Goal: Navigation & Orientation: Find specific page/section

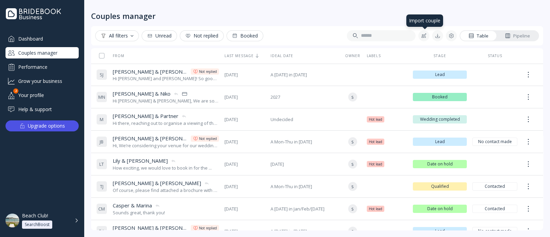
click at [424, 35] on div at bounding box center [423, 35] width 5 height 5
click at [446, 36] on link at bounding box center [451, 35] width 11 height 11
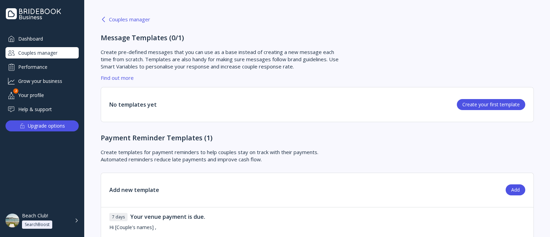
click at [136, 22] on div "Couples manager" at bounding box center [125, 18] width 49 height 5
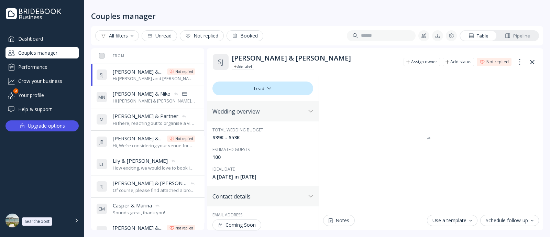
drag, startPoint x: 0, startPoint y: 0, endPoint x: 42, endPoint y: 66, distance: 78.0
click at [42, 66] on div "Performance" at bounding box center [41, 66] width 73 height 11
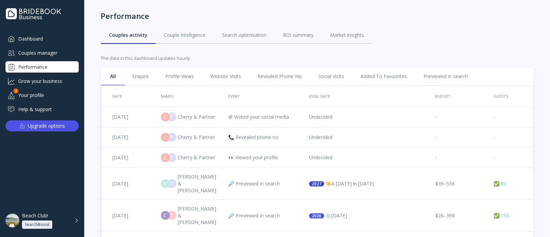
click at [38, 84] on div "Grow your business" at bounding box center [41, 80] width 73 height 11
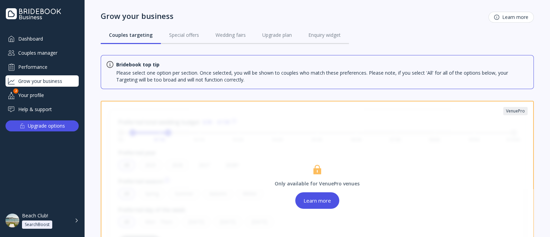
click at [42, 93] on div "Your profile" at bounding box center [41, 94] width 73 height 11
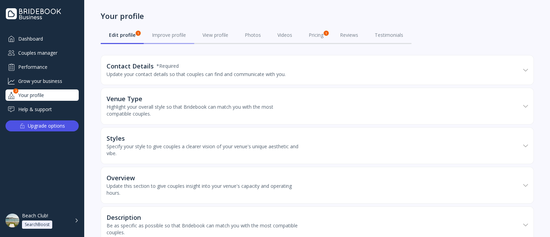
click at [168, 32] on div "Improve profile" at bounding box center [169, 35] width 34 height 7
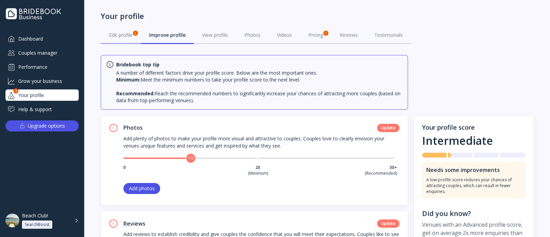
click at [128, 34] on div "Edit profile 1" at bounding box center [121, 35] width 24 height 7
